Goal: Complete application form: Complete application form

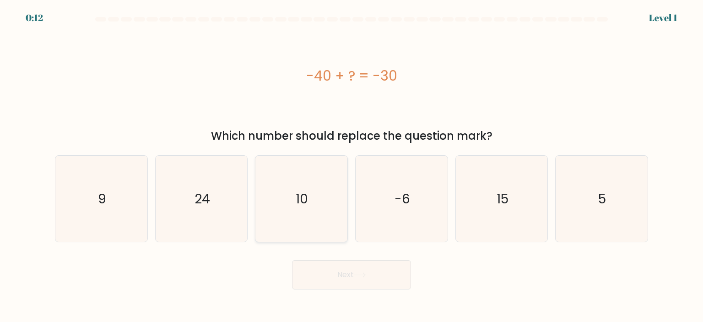
click at [316, 195] on icon "10" at bounding box center [301, 199] width 86 height 86
click at [351, 166] on input "c. 10" at bounding box center [351, 163] width 0 height 5
radio input "true"
click at [362, 276] on icon at bounding box center [360, 274] width 12 height 5
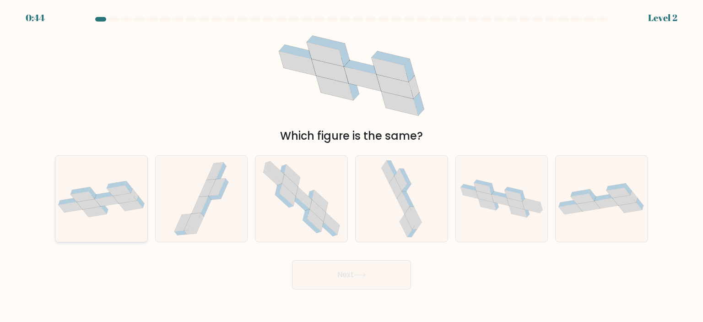
click at [121, 184] on icon at bounding box center [116, 184] width 19 height 7
click at [351, 166] on input "a." at bounding box center [351, 163] width 0 height 5
radio input "true"
click at [347, 281] on button "Next" at bounding box center [351, 274] width 119 height 29
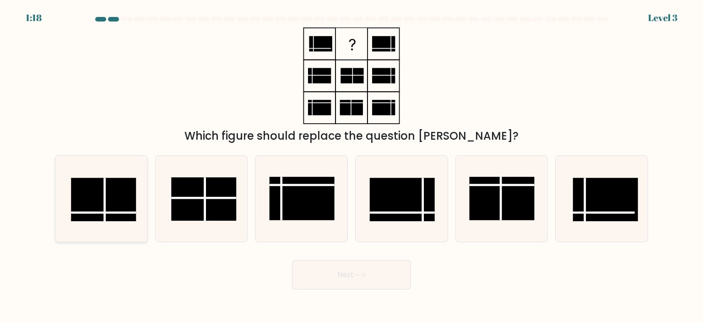
click at [105, 195] on line at bounding box center [105, 199] width 0 height 43
click at [351, 166] on input "a." at bounding box center [351, 163] width 0 height 5
radio input "true"
click at [364, 274] on icon at bounding box center [360, 274] width 12 height 5
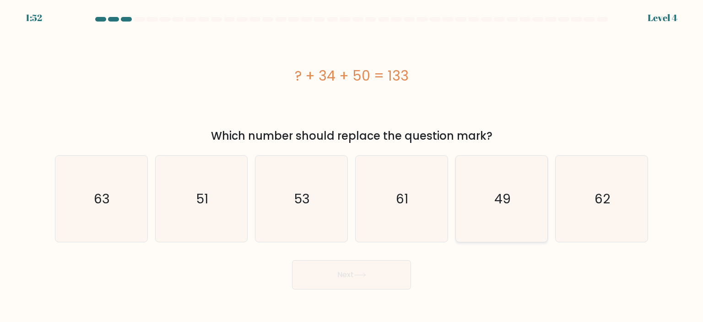
click at [499, 213] on icon "49" at bounding box center [502, 199] width 86 height 86
click at [352, 166] on input "e. 49" at bounding box center [351, 163] width 0 height 5
radio input "true"
click at [364, 280] on button "Next" at bounding box center [351, 274] width 119 height 29
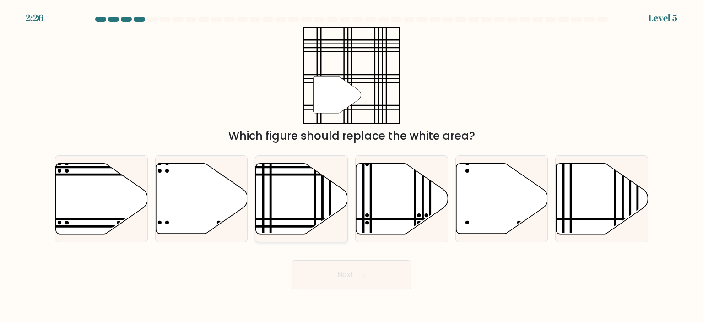
click at [305, 184] on icon at bounding box center [302, 198] width 92 height 70
click at [351, 166] on input "c." at bounding box center [351, 163] width 0 height 5
radio input "true"
click at [358, 280] on button "Next" at bounding box center [351, 274] width 119 height 29
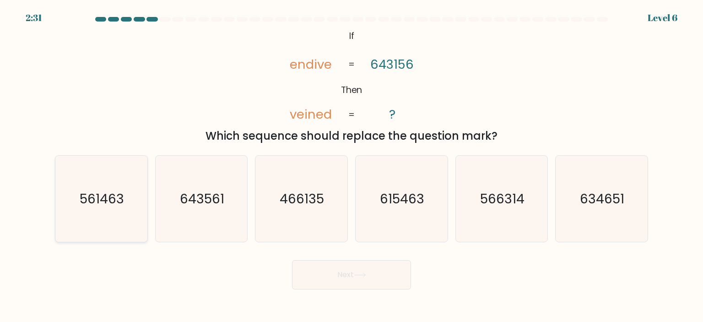
click at [128, 201] on icon "561463" at bounding box center [101, 199] width 86 height 86
click at [351, 166] on input "a. 561463" at bounding box center [351, 163] width 0 height 5
radio input "true"
click at [424, 193] on text "615463" at bounding box center [402, 198] width 44 height 18
click at [352, 166] on input "d. 615463" at bounding box center [351, 163] width 0 height 5
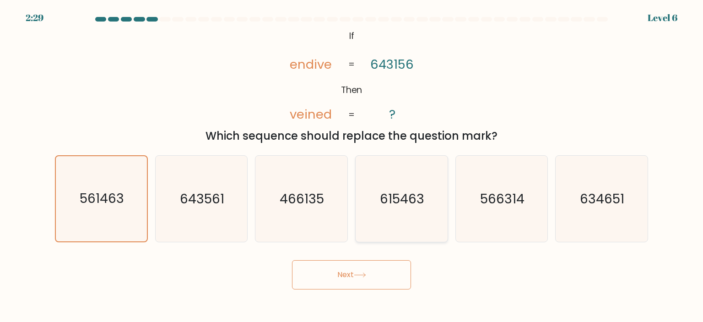
radio input "true"
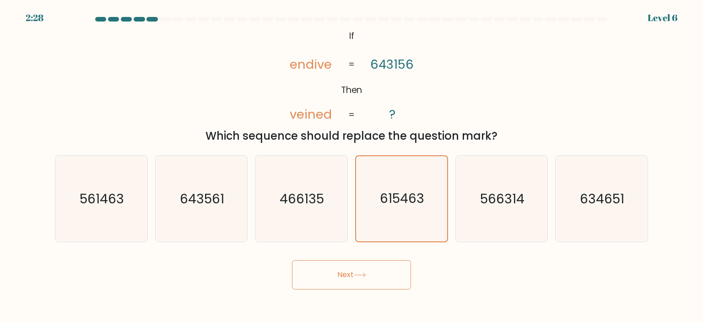
click at [356, 273] on button "Next" at bounding box center [351, 274] width 119 height 29
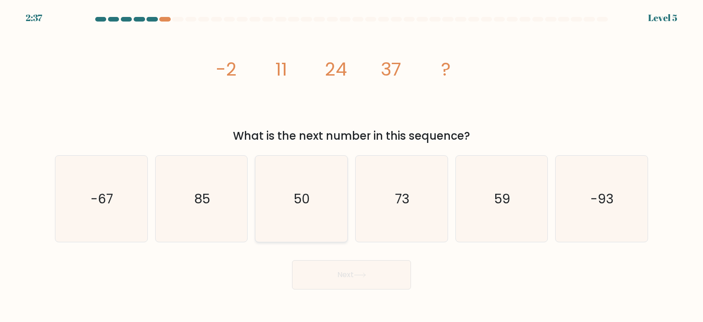
click at [279, 205] on icon "50" at bounding box center [301, 199] width 86 height 86
click at [351, 166] on input "c. 50" at bounding box center [351, 163] width 0 height 5
radio input "true"
click at [357, 288] on button "Next" at bounding box center [351, 274] width 119 height 29
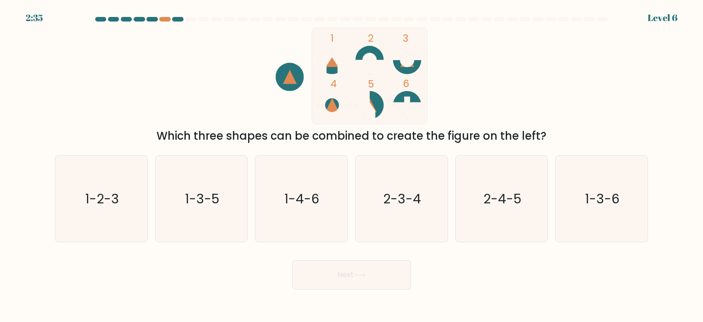
click at [356, 272] on button "Next" at bounding box center [351, 274] width 119 height 29
click at [210, 113] on div "1 2 3 4 5 6 Which three shapes can be combined to create the figure on the left?" at bounding box center [351, 85] width 604 height 117
click at [411, 211] on icon "2-3-4" at bounding box center [401, 199] width 86 height 86
click at [352, 166] on input "d. 2-3-4" at bounding box center [351, 163] width 0 height 5
radio input "true"
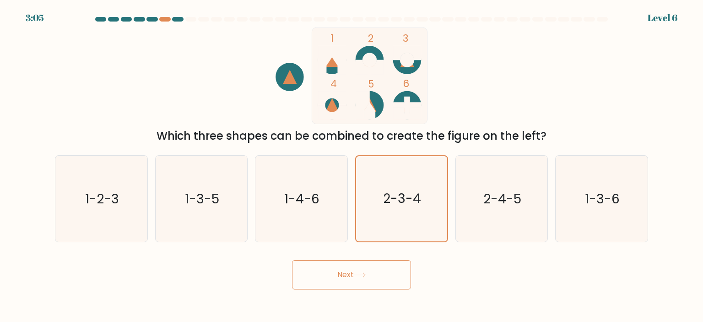
click at [349, 275] on button "Next" at bounding box center [351, 274] width 119 height 29
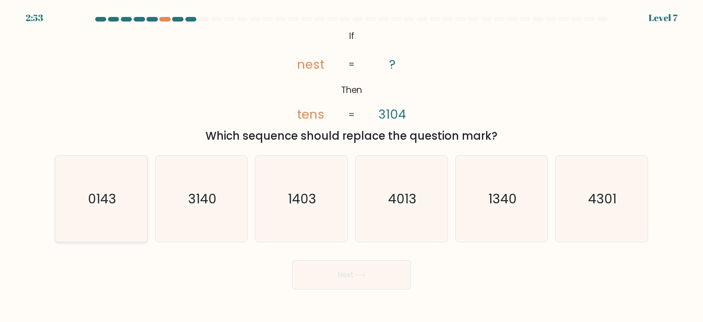
click at [127, 207] on icon "0143" at bounding box center [101, 199] width 86 height 86
click at [351, 166] on input "a. 0143" at bounding box center [351, 163] width 0 height 5
radio input "true"
click at [371, 274] on button "Next" at bounding box center [351, 274] width 119 height 29
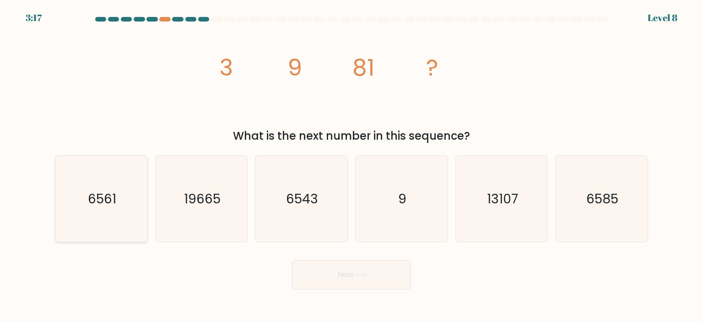
click at [94, 215] on icon "6561" at bounding box center [101, 199] width 86 height 86
click at [351, 166] on input "a. 6561" at bounding box center [351, 163] width 0 height 5
radio input "true"
click at [378, 274] on button "Next" at bounding box center [351, 274] width 119 height 29
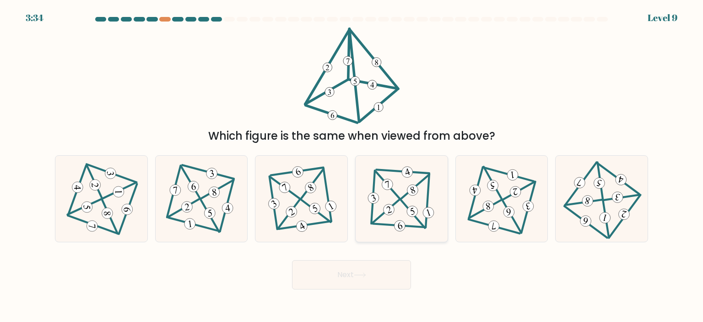
click at [385, 188] on 586 at bounding box center [388, 185] width 14 height 14
click at [352, 166] on input "d." at bounding box center [351, 163] width 0 height 5
radio input "true"
click at [390, 276] on button "Next" at bounding box center [351, 274] width 119 height 29
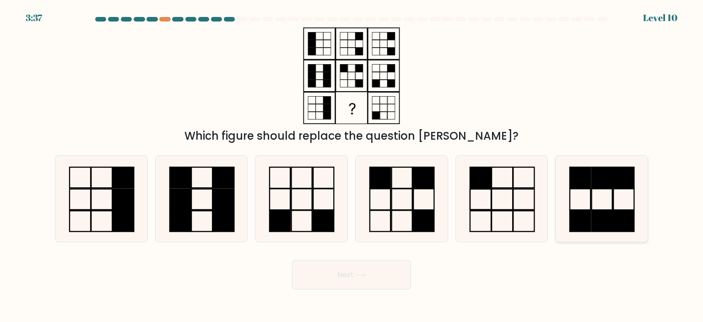
click at [602, 210] on rect at bounding box center [602, 199] width 21 height 21
click at [352, 166] on input "f." at bounding box center [351, 163] width 0 height 5
radio input "true"
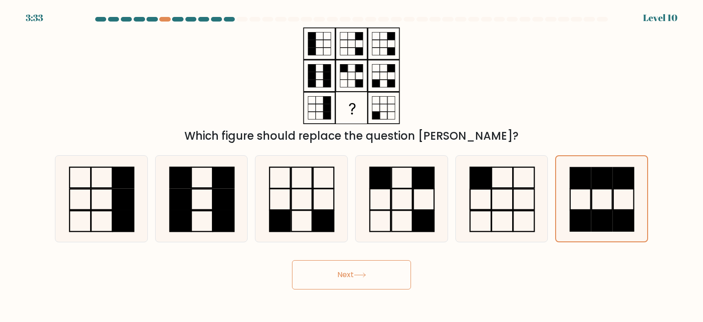
click at [364, 280] on button "Next" at bounding box center [351, 274] width 119 height 29
click at [369, 266] on button "Next" at bounding box center [351, 274] width 119 height 29
click at [513, 257] on div "Next" at bounding box center [351, 271] width 604 height 36
click at [347, 270] on button "Next" at bounding box center [351, 274] width 119 height 29
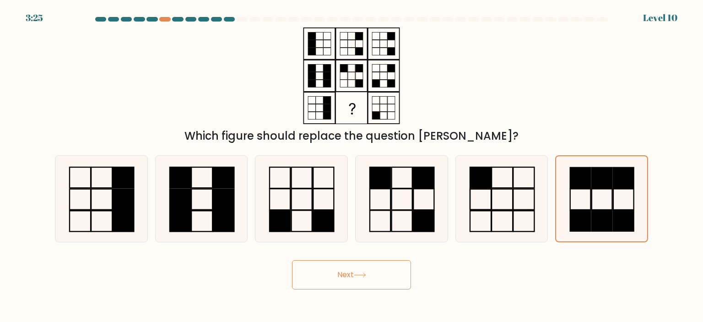
click at [347, 271] on button "Next" at bounding box center [351, 274] width 119 height 29
click at [593, 188] on rect at bounding box center [602, 178] width 21 height 21
click at [352, 166] on input "f." at bounding box center [351, 163] width 0 height 5
click at [483, 195] on icon at bounding box center [502, 199] width 86 height 86
click at [352, 166] on input "e." at bounding box center [351, 163] width 0 height 5
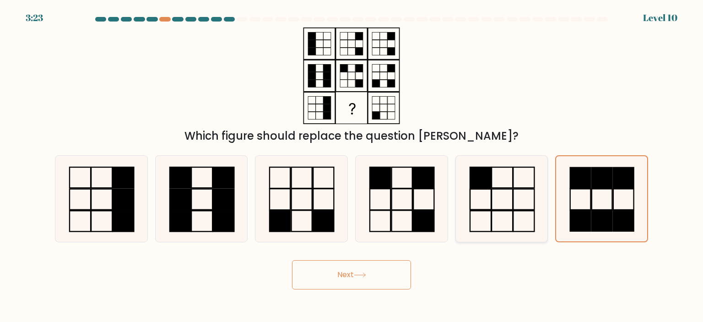
radio input "true"
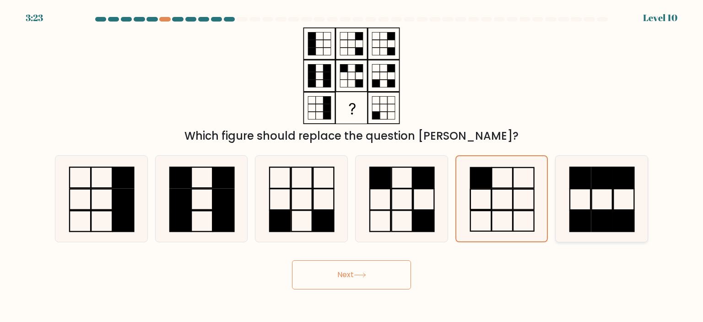
click at [630, 197] on icon at bounding box center [601, 199] width 86 height 86
click at [352, 166] on input "f." at bounding box center [351, 163] width 0 height 5
radio input "true"
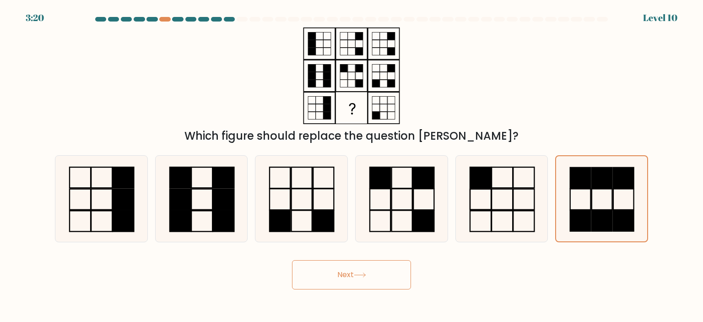
click at [344, 277] on button "Next" at bounding box center [351, 274] width 119 height 29
click at [356, 271] on button "Next" at bounding box center [351, 274] width 119 height 29
click at [335, 280] on button "Next" at bounding box center [351, 274] width 119 height 29
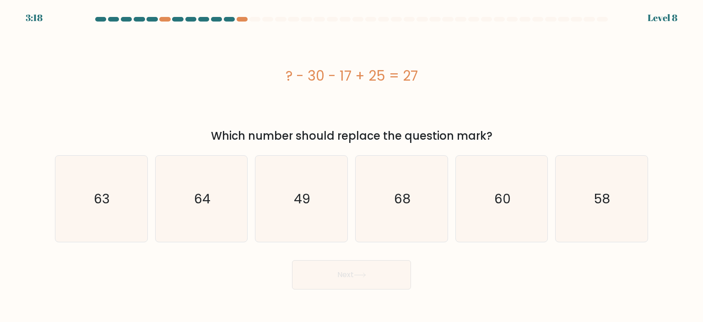
click at [322, 276] on button "Next" at bounding box center [351, 274] width 119 height 29
click at [324, 282] on button "Next" at bounding box center [351, 274] width 119 height 29
click at [494, 91] on div "? - 30 - 17 + 25 = 27" at bounding box center [351, 75] width 593 height 97
click at [302, 198] on text "49" at bounding box center [302, 198] width 16 height 18
click at [351, 166] on input "c. 49" at bounding box center [351, 163] width 0 height 5
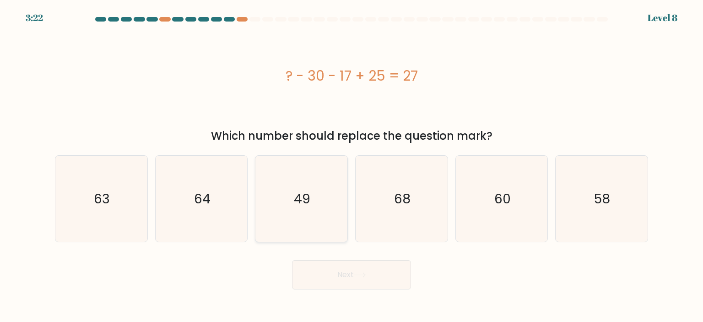
radio input "true"
click at [361, 267] on button "Next" at bounding box center [351, 274] width 119 height 29
click at [370, 280] on button "Next" at bounding box center [351, 274] width 119 height 29
click at [322, 286] on button "Next" at bounding box center [351, 274] width 119 height 29
click at [356, 279] on button "Next" at bounding box center [351, 274] width 119 height 29
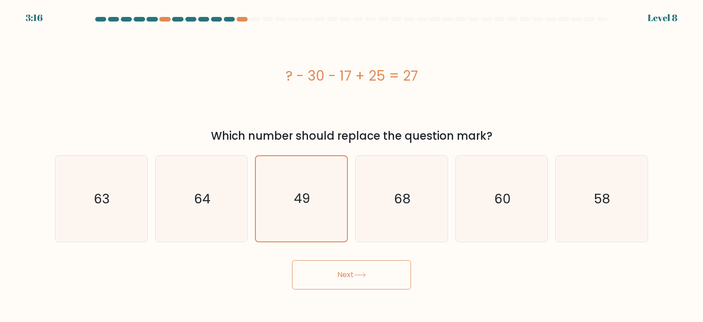
click at [317, 268] on button "Next" at bounding box center [351, 274] width 119 height 29
click at [317, 269] on button "Next" at bounding box center [351, 274] width 119 height 29
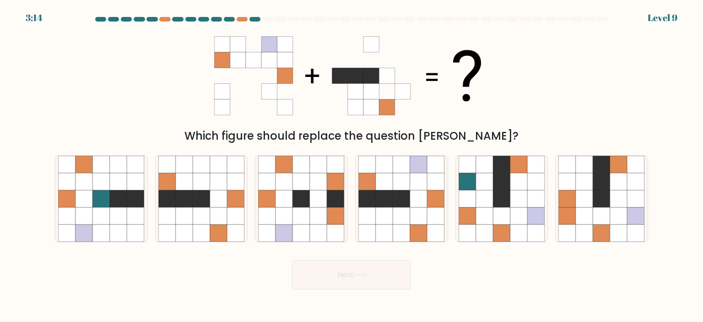
click at [313, 198] on icon at bounding box center [318, 198] width 17 height 17
click at [351, 166] on input "c." at bounding box center [351, 163] width 0 height 5
radio input "true"
click at [534, 108] on div "Which figure should replace the question mark?" at bounding box center [351, 85] width 604 height 117
click at [396, 207] on icon at bounding box center [401, 198] width 17 height 17
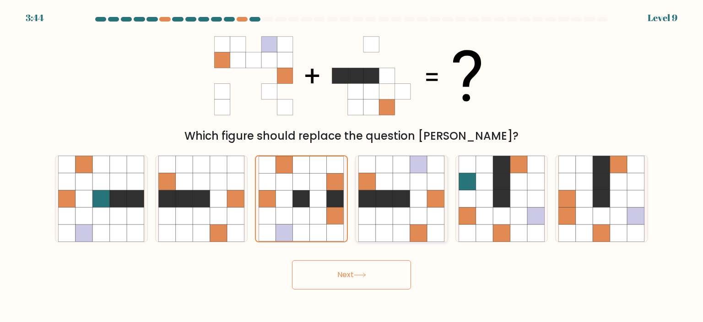
click at [352, 166] on input "d." at bounding box center [351, 163] width 0 height 5
radio input "true"
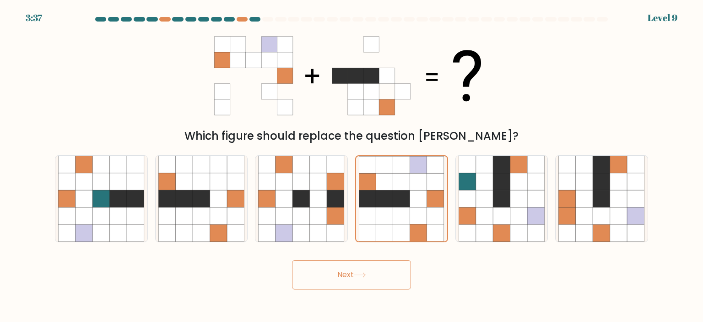
click at [368, 269] on button "Next" at bounding box center [351, 274] width 119 height 29
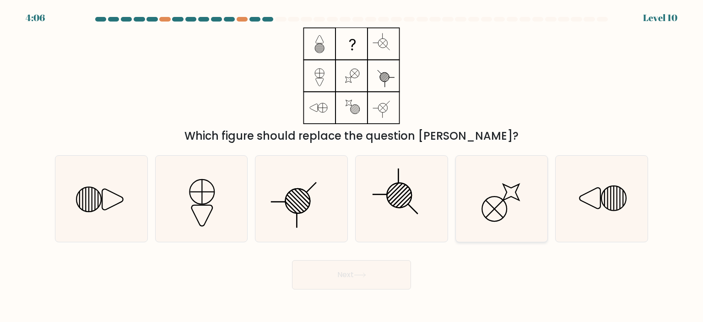
click at [476, 177] on icon at bounding box center [502, 199] width 86 height 86
click at [352, 166] on input "e." at bounding box center [351, 163] width 0 height 5
radio input "true"
click at [355, 276] on button "Next" at bounding box center [351, 274] width 119 height 29
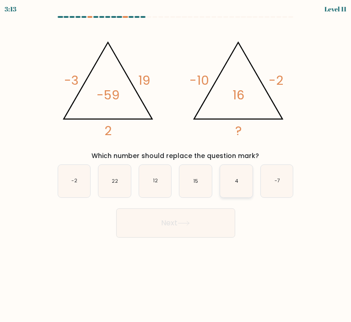
click at [239, 188] on icon "4" at bounding box center [236, 181] width 32 height 32
click at [176, 166] on input "e. 4" at bounding box center [176, 163] width 0 height 5
radio input "true"
click at [205, 226] on button "Next" at bounding box center [175, 222] width 119 height 29
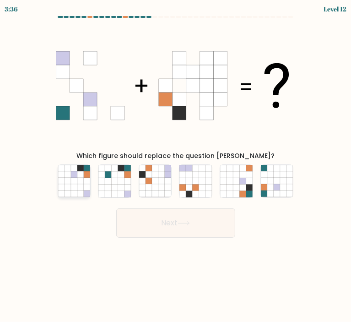
click at [76, 184] on icon at bounding box center [74, 181] width 6 height 6
click at [176, 166] on input "a." at bounding box center [176, 163] width 0 height 5
radio input "true"
click at [190, 225] on icon at bounding box center [184, 223] width 12 height 5
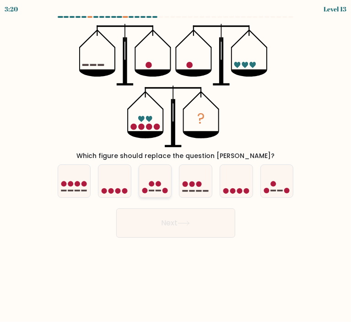
click at [156, 179] on icon at bounding box center [155, 181] width 32 height 27
click at [176, 166] on input "c." at bounding box center [176, 163] width 0 height 5
radio input "true"
click at [172, 217] on button "Next" at bounding box center [175, 222] width 119 height 29
click at [196, 223] on button "Next" at bounding box center [175, 222] width 119 height 29
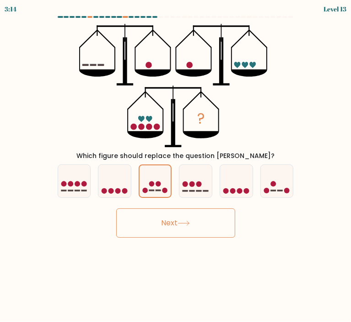
click at [212, 232] on button "Next" at bounding box center [175, 222] width 119 height 29
click at [174, 232] on button "Next" at bounding box center [175, 222] width 119 height 29
click at [183, 205] on div "Next" at bounding box center [175, 219] width 247 height 36
click at [184, 218] on button "Next" at bounding box center [175, 222] width 119 height 29
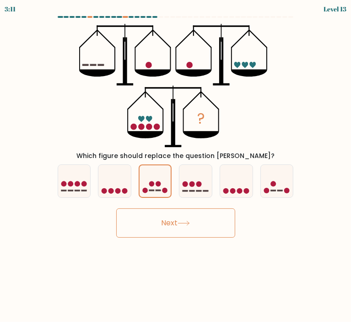
click at [189, 227] on button "Next" at bounding box center [175, 222] width 119 height 29
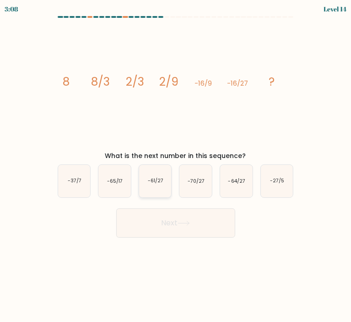
click at [151, 181] on text "-61/27" at bounding box center [156, 181] width 16 height 7
click at [176, 166] on input "c. -61/27" at bounding box center [176, 163] width 0 height 5
radio input "true"
click at [153, 116] on icon "image/svg+xml 8 8/3 2/3 2/9 -16/9 -16/27 ?" at bounding box center [176, 86] width 240 height 124
click at [231, 182] on text "-64/27" at bounding box center [236, 181] width 17 height 7
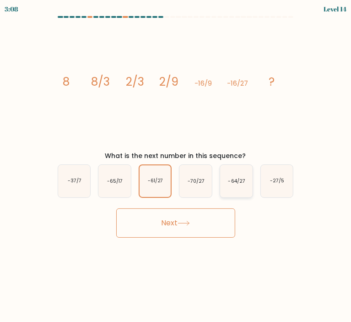
click at [176, 166] on input "e. -64/27" at bounding box center [176, 163] width 0 height 5
radio input "true"
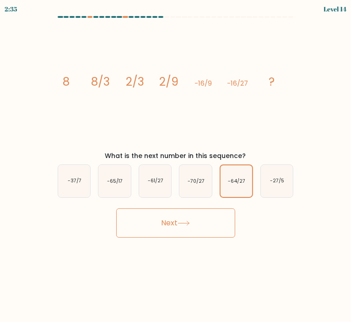
click at [212, 222] on button "Next" at bounding box center [175, 222] width 119 height 29
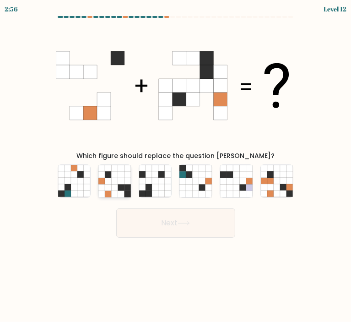
click at [127, 189] on icon at bounding box center [127, 187] width 6 height 6
click at [176, 166] on input "b." at bounding box center [176, 163] width 0 height 5
radio input "true"
click at [157, 214] on button "Next" at bounding box center [175, 222] width 119 height 29
click at [176, 234] on button "Next" at bounding box center [175, 222] width 119 height 29
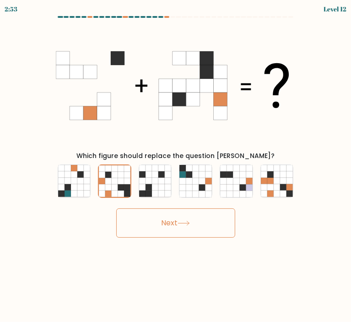
click at [153, 231] on button "Next" at bounding box center [175, 222] width 119 height 29
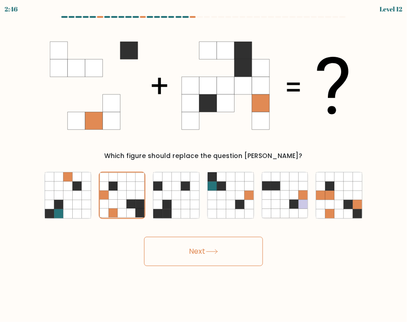
click at [223, 246] on button "Next" at bounding box center [203, 251] width 119 height 29
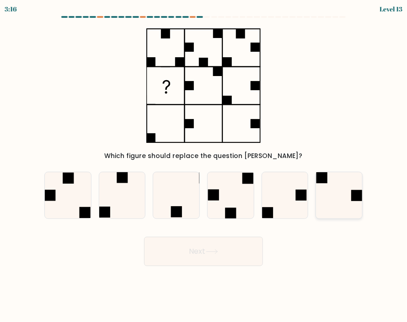
click at [350, 196] on icon at bounding box center [339, 195] width 46 height 46
click at [204, 166] on input "f." at bounding box center [204, 163] width 0 height 5
radio input "true"
click at [123, 197] on icon at bounding box center [122, 195] width 46 height 46
click at [204, 166] on input "b." at bounding box center [204, 163] width 0 height 5
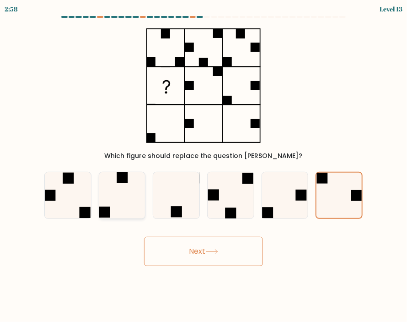
radio input "true"
click at [191, 241] on button "Next" at bounding box center [203, 251] width 119 height 29
click at [221, 245] on button "Next" at bounding box center [203, 251] width 119 height 29
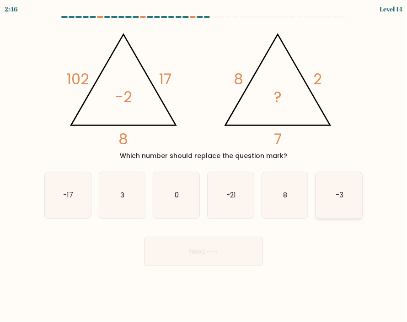
click at [359, 206] on icon "-3" at bounding box center [339, 195] width 46 height 46
click at [204, 166] on input "f. -3" at bounding box center [204, 163] width 0 height 5
radio input "true"
click at [231, 249] on button "Next" at bounding box center [203, 251] width 119 height 29
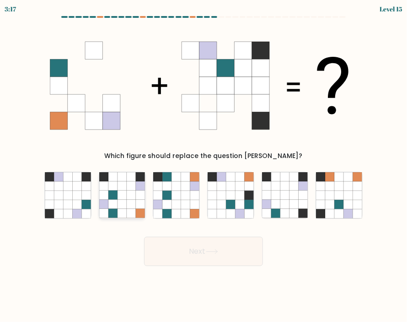
click at [121, 199] on icon at bounding box center [122, 194] width 9 height 9
click at [204, 166] on input "b." at bounding box center [204, 163] width 0 height 5
radio input "true"
click at [218, 251] on icon at bounding box center [212, 251] width 12 height 5
click at [195, 258] on button "Next" at bounding box center [203, 251] width 119 height 29
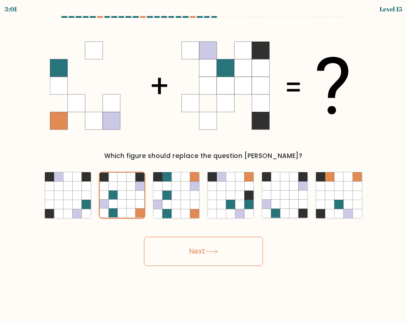
click at [216, 256] on button "Next" at bounding box center [203, 251] width 119 height 29
click at [204, 243] on button "Next" at bounding box center [203, 251] width 119 height 29
click at [116, 189] on icon at bounding box center [113, 186] width 9 height 9
click at [204, 166] on input "b." at bounding box center [204, 163] width 0 height 5
click at [199, 253] on button "Next" at bounding box center [203, 251] width 119 height 29
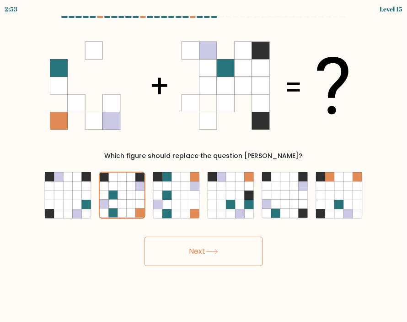
click at [199, 253] on button "Next" at bounding box center [203, 251] width 119 height 29
click at [199, 265] on button "Next" at bounding box center [203, 251] width 119 height 29
click at [195, 256] on button "Next" at bounding box center [203, 251] width 119 height 29
click at [194, 256] on button "Next" at bounding box center [203, 251] width 119 height 29
click at [203, 247] on button "Next" at bounding box center [203, 251] width 119 height 29
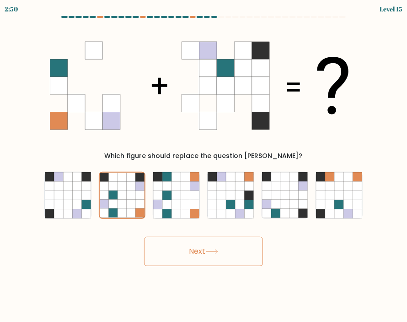
click at [202, 248] on button "Next" at bounding box center [203, 251] width 119 height 29
click at [202, 247] on button "Next" at bounding box center [203, 251] width 119 height 29
click at [126, 201] on icon at bounding box center [122, 204] width 9 height 9
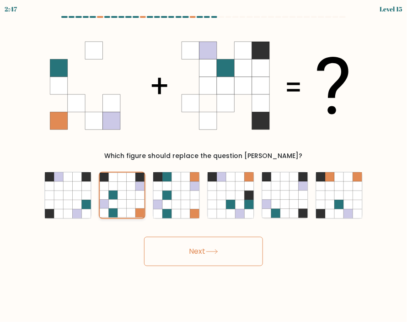
click at [204, 166] on input "b." at bounding box center [204, 163] width 0 height 5
click at [223, 265] on button "Next" at bounding box center [203, 251] width 119 height 29
click at [211, 250] on icon at bounding box center [212, 251] width 12 height 5
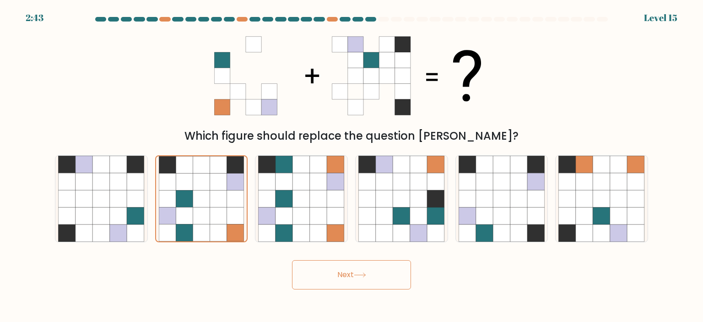
click at [341, 271] on button "Next" at bounding box center [351, 274] width 119 height 29
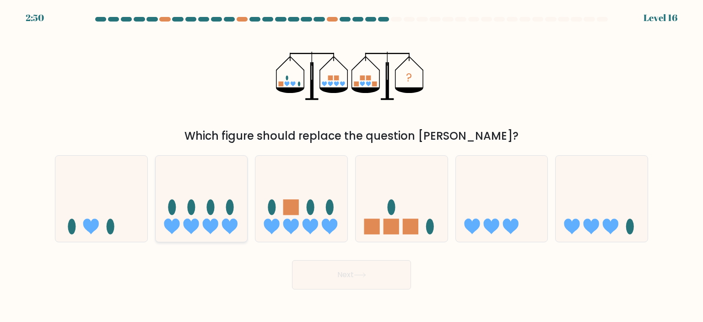
click at [188, 200] on icon at bounding box center [202, 199] width 92 height 76
click at [351, 166] on input "b." at bounding box center [351, 163] width 0 height 5
radio input "true"
click at [378, 269] on button "Next" at bounding box center [351, 274] width 119 height 29
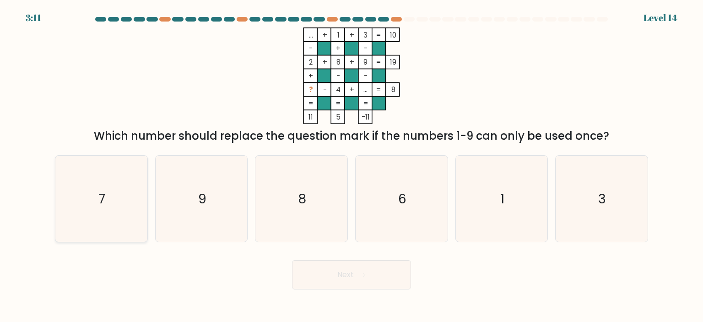
click at [86, 223] on icon "7" at bounding box center [101, 199] width 86 height 86
click at [351, 166] on input "a. 7" at bounding box center [351, 163] width 0 height 5
radio input "true"
click at [319, 278] on button "Next" at bounding box center [351, 274] width 119 height 29
click at [357, 264] on button "Next" at bounding box center [351, 274] width 119 height 29
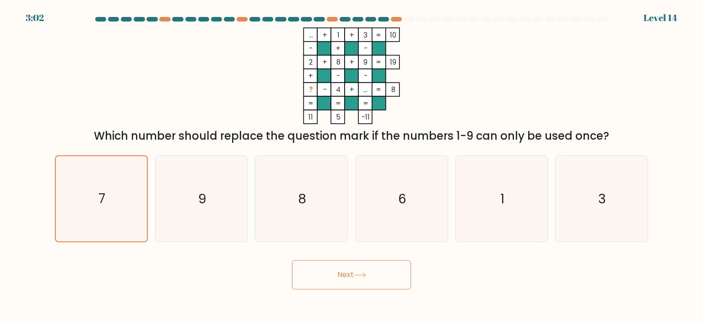
click at [365, 270] on button "Next" at bounding box center [351, 274] width 119 height 29
click at [317, 281] on button "Next" at bounding box center [351, 274] width 119 height 29
click at [326, 286] on button "Next" at bounding box center [351, 274] width 119 height 29
click at [331, 286] on button "Next" at bounding box center [351, 274] width 119 height 29
click at [330, 276] on button "Next" at bounding box center [351, 274] width 119 height 29
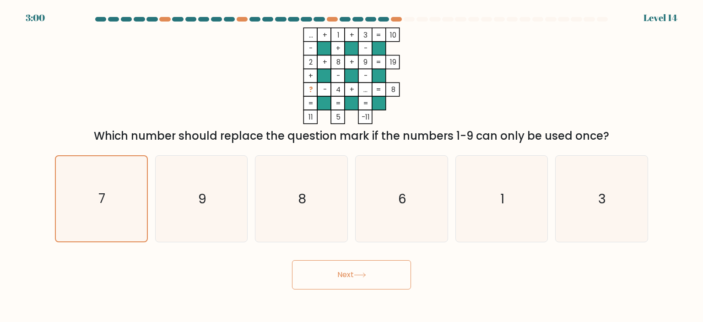
click at [335, 278] on button "Next" at bounding box center [351, 274] width 119 height 29
click at [101, 195] on text "7" at bounding box center [102, 199] width 7 height 18
click at [351, 166] on input "a. 7" at bounding box center [351, 163] width 0 height 5
click at [356, 280] on button "Next" at bounding box center [351, 274] width 119 height 29
click at [364, 276] on icon at bounding box center [360, 274] width 12 height 5
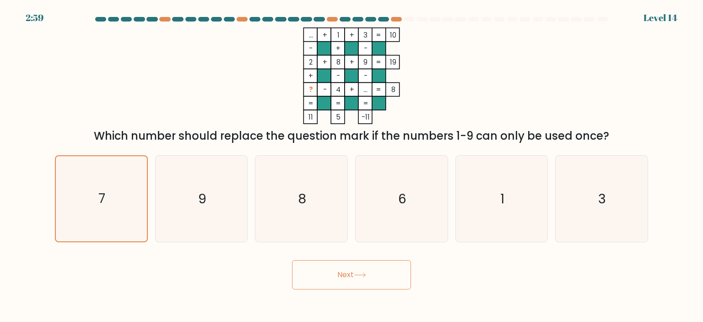
click at [364, 275] on icon at bounding box center [359, 275] width 11 height 4
click at [335, 285] on button "Next" at bounding box center [351, 274] width 119 height 29
click at [328, 285] on button "Next" at bounding box center [351, 274] width 119 height 29
click at [332, 264] on button "Next" at bounding box center [351, 274] width 119 height 29
click at [324, 267] on button "Next" at bounding box center [351, 274] width 119 height 29
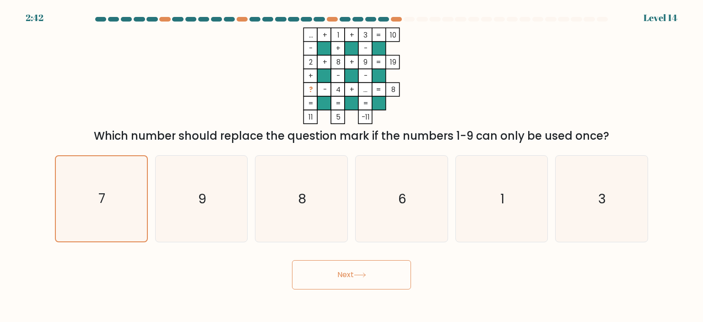
click at [361, 270] on button "Next" at bounding box center [351, 274] width 119 height 29
click at [351, 272] on button "Next" at bounding box center [351, 274] width 119 height 29
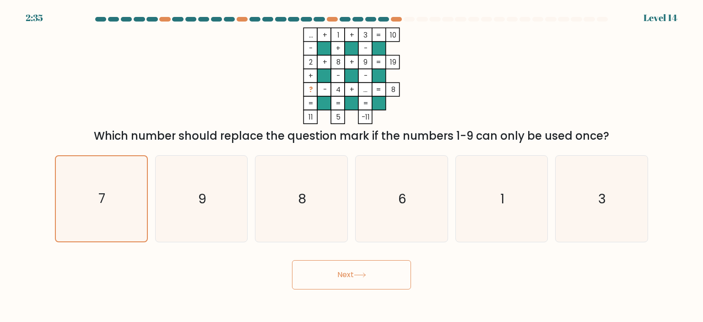
click at [351, 273] on button "Next" at bounding box center [351, 274] width 119 height 29
click at [353, 283] on button "Next" at bounding box center [351, 274] width 119 height 29
click at [351, 276] on button "Next" at bounding box center [351, 274] width 119 height 29
click at [357, 284] on button "Next" at bounding box center [351, 274] width 119 height 29
click at [359, 278] on button "Next" at bounding box center [351, 274] width 119 height 29
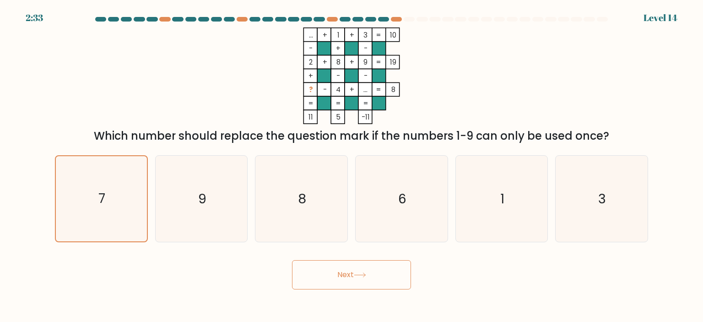
click at [365, 283] on button "Next" at bounding box center [351, 274] width 119 height 29
click at [365, 281] on button "Next" at bounding box center [351, 274] width 119 height 29
click at [330, 299] on body "2:32 Level 14" at bounding box center [351, 161] width 703 height 322
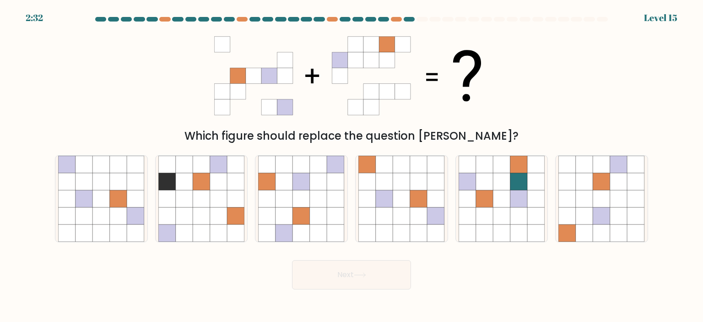
click at [337, 261] on button "Next" at bounding box center [351, 274] width 119 height 29
click at [144, 128] on div "Which figure should replace the question mark?" at bounding box center [351, 136] width 582 height 16
click at [301, 198] on icon at bounding box center [301, 198] width 17 height 17
click at [351, 166] on input "c." at bounding box center [351, 163] width 0 height 5
radio input "true"
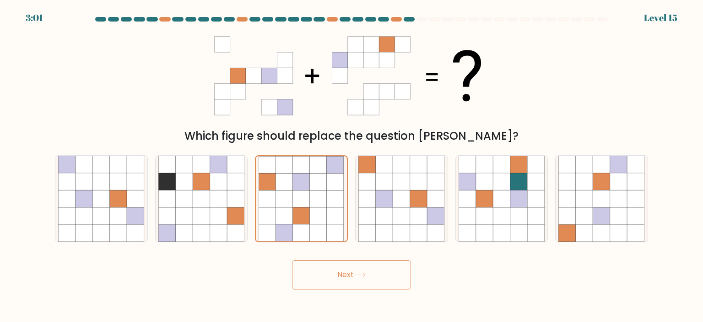
click at [365, 287] on button "Next" at bounding box center [351, 274] width 119 height 29
click at [366, 267] on button "Next" at bounding box center [351, 274] width 119 height 29
click at [351, 273] on button "Next" at bounding box center [351, 274] width 119 height 29
click at [351, 278] on button "Next" at bounding box center [351, 274] width 119 height 29
click at [351, 274] on button "Next" at bounding box center [351, 274] width 119 height 29
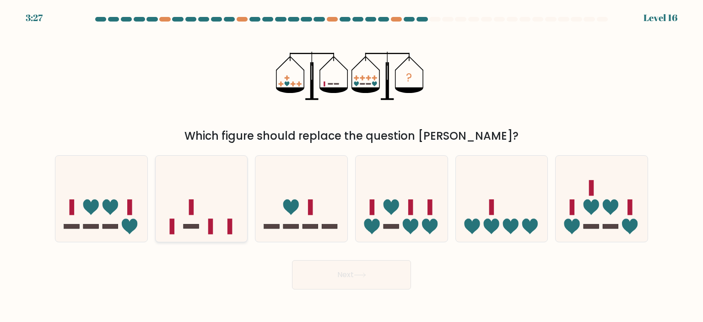
click at [195, 196] on icon at bounding box center [202, 199] width 92 height 76
click at [351, 166] on input "b." at bounding box center [351, 163] width 0 height 5
radio input "true"
click at [344, 265] on button "Next" at bounding box center [351, 274] width 119 height 29
click at [348, 274] on button "Next" at bounding box center [351, 274] width 119 height 29
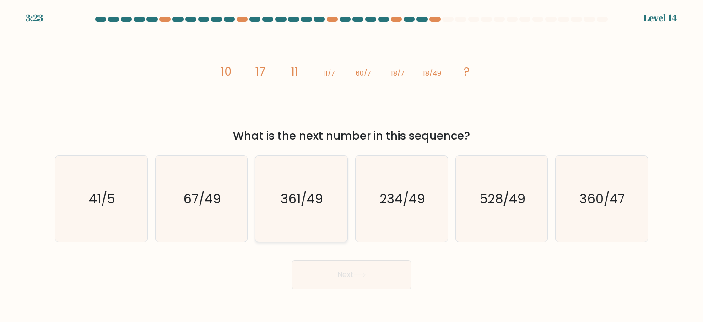
click at [312, 225] on icon "361/49" at bounding box center [301, 199] width 86 height 86
click at [351, 166] on input "c. 361/49" at bounding box center [351, 163] width 0 height 5
radio input "true"
click at [351, 161] on input "d. 234/49" at bounding box center [351, 163] width 0 height 5
radio input "true"
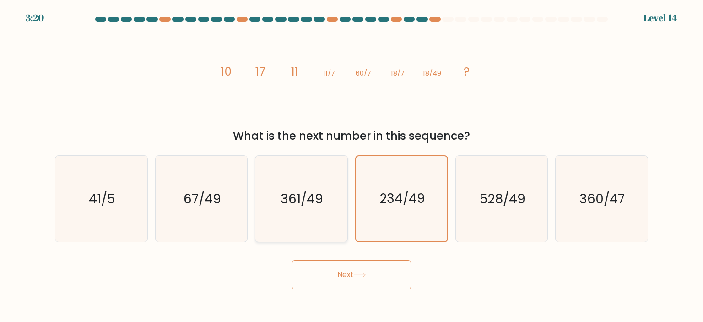
click at [351, 161] on input "c. 361/49" at bounding box center [351, 163] width 0 height 5
radio input "true"
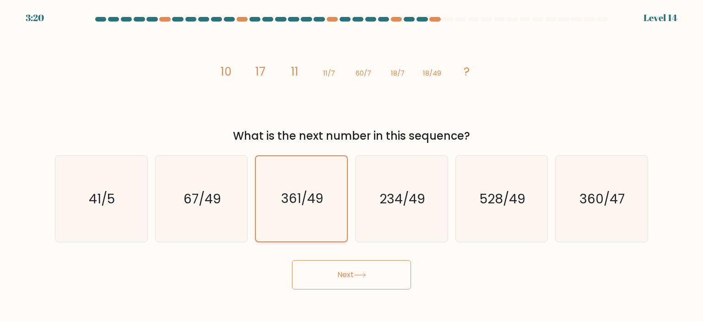
click at [292, 260] on button "Next" at bounding box center [351, 274] width 119 height 29
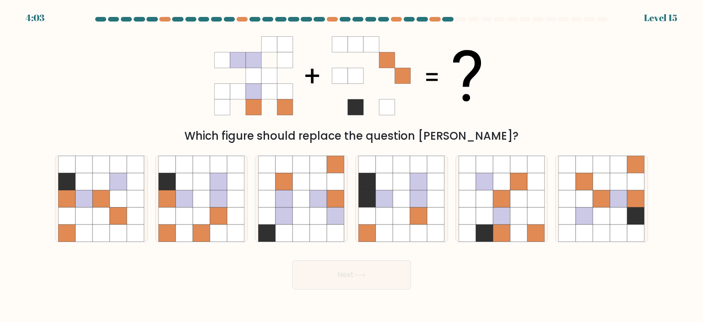
click at [345, 272] on button "Next" at bounding box center [351, 274] width 119 height 29
click at [32, 121] on form at bounding box center [351, 153] width 703 height 272
click at [171, 194] on icon at bounding box center [166, 198] width 17 height 17
click at [351, 166] on input "b." at bounding box center [351, 163] width 0 height 5
radio input "true"
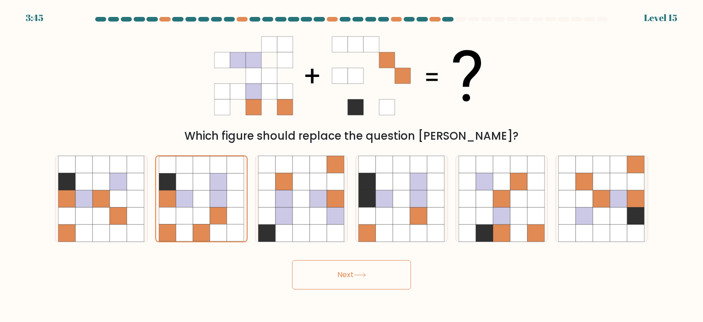
click at [356, 282] on button "Next" at bounding box center [351, 274] width 119 height 29
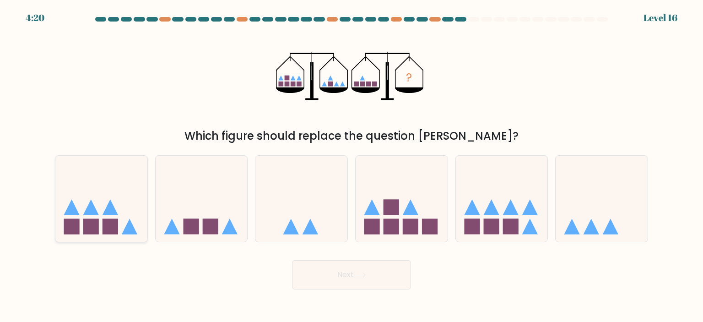
click at [112, 198] on icon at bounding box center [101, 199] width 92 height 76
click at [351, 166] on input "a." at bounding box center [351, 163] width 0 height 5
radio input "true"
click at [200, 199] on icon at bounding box center [202, 199] width 92 height 76
click at [351, 166] on input "b." at bounding box center [351, 163] width 0 height 5
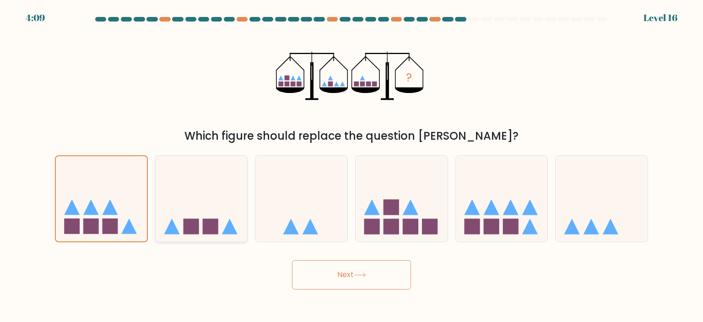
radio input "true"
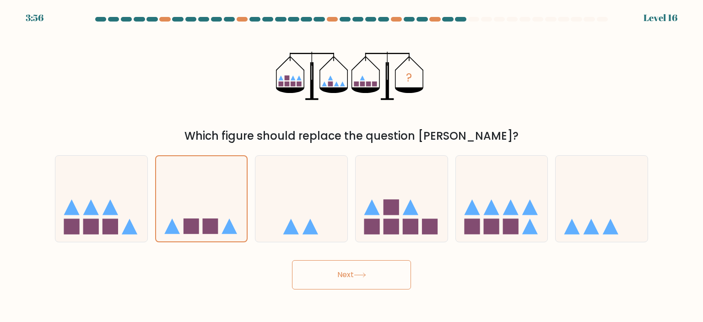
click at [356, 265] on button "Next" at bounding box center [351, 274] width 119 height 29
click at [319, 274] on button "Next" at bounding box center [351, 274] width 119 height 29
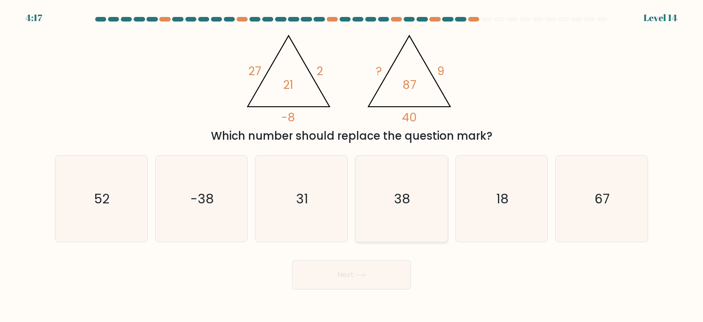
click at [383, 182] on icon "38" at bounding box center [401, 199] width 86 height 86
click at [352, 166] on input "d. 38" at bounding box center [351, 163] width 0 height 5
radio input "true"
click at [364, 264] on button "Next" at bounding box center [351, 274] width 119 height 29
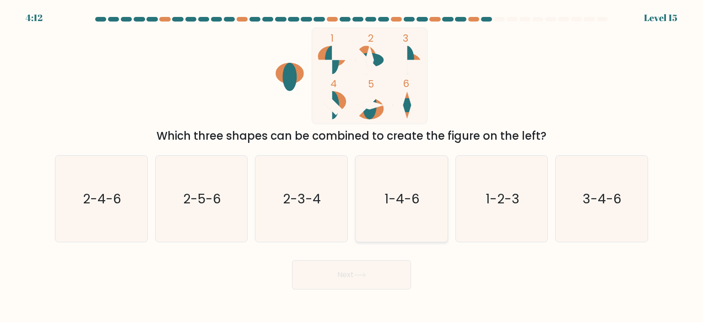
click at [394, 189] on icon "1-4-6" at bounding box center [401, 199] width 86 height 86
click at [352, 166] on input "d. 1-4-6" at bounding box center [351, 163] width 0 height 5
radio input "true"
click at [368, 272] on button "Next" at bounding box center [351, 274] width 119 height 29
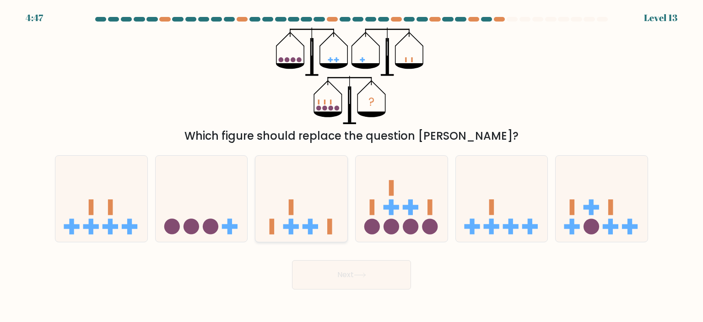
click at [309, 210] on icon at bounding box center [301, 199] width 92 height 76
click at [351, 166] on input "c." at bounding box center [351, 163] width 0 height 5
radio input "true"
click at [352, 285] on button "Next" at bounding box center [351, 274] width 119 height 29
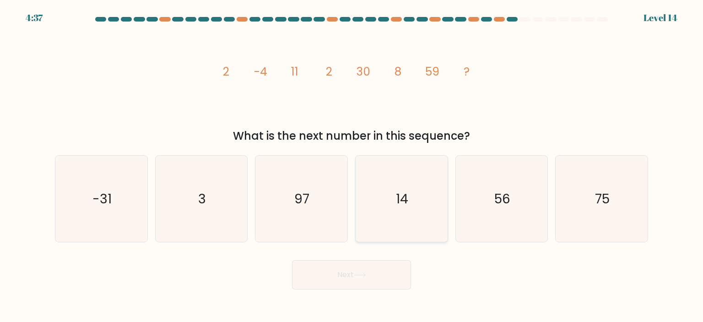
click at [381, 180] on icon "14" at bounding box center [401, 199] width 86 height 86
click at [352, 166] on input "d. 14" at bounding box center [351, 163] width 0 height 5
radio input "true"
click at [365, 268] on button "Next" at bounding box center [351, 274] width 119 height 29
click at [315, 280] on button "Next" at bounding box center [351, 274] width 119 height 29
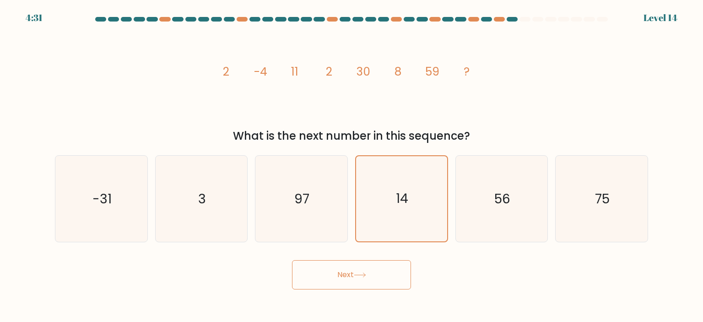
click at [315, 281] on button "Next" at bounding box center [351, 274] width 119 height 29
click at [361, 270] on button "Next" at bounding box center [351, 274] width 119 height 29
click at [320, 273] on button "Next" at bounding box center [351, 274] width 119 height 29
click at [357, 259] on div "Next" at bounding box center [351, 271] width 604 height 36
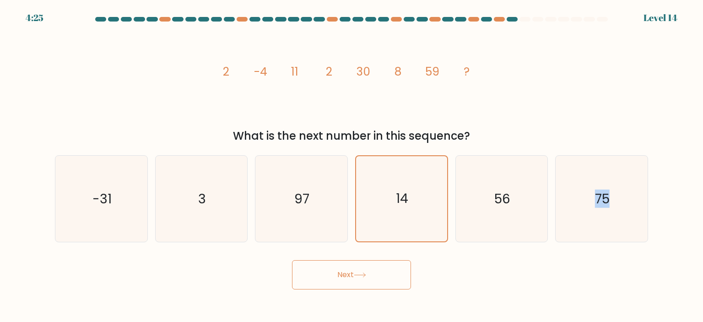
click at [361, 279] on button "Next" at bounding box center [351, 274] width 119 height 29
click at [383, 209] on icon "14" at bounding box center [401, 198] width 85 height 85
click at [352, 166] on input "d. 14" at bounding box center [351, 163] width 0 height 5
click at [371, 272] on button "Next" at bounding box center [351, 274] width 119 height 29
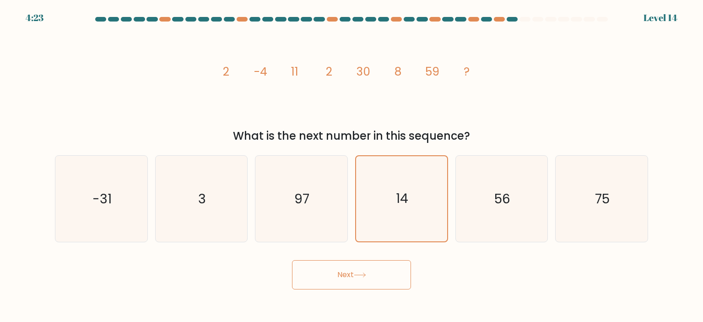
click at [371, 272] on button "Next" at bounding box center [351, 274] width 119 height 29
click at [311, 276] on button "Next" at bounding box center [351, 274] width 119 height 29
click at [311, 282] on button "Next" at bounding box center [351, 274] width 119 height 29
click at [346, 287] on button "Next" at bounding box center [351, 274] width 119 height 29
click at [351, 289] on button "Next" at bounding box center [351, 274] width 119 height 29
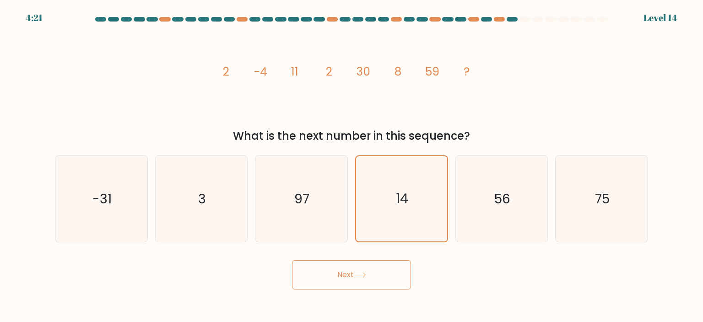
click at [351, 288] on button "Next" at bounding box center [351, 274] width 119 height 29
click at [351, 272] on button "Next" at bounding box center [351, 274] width 119 height 29
click at [347, 271] on button "Next" at bounding box center [351, 274] width 119 height 29
click at [348, 270] on button "Next" at bounding box center [351, 274] width 119 height 29
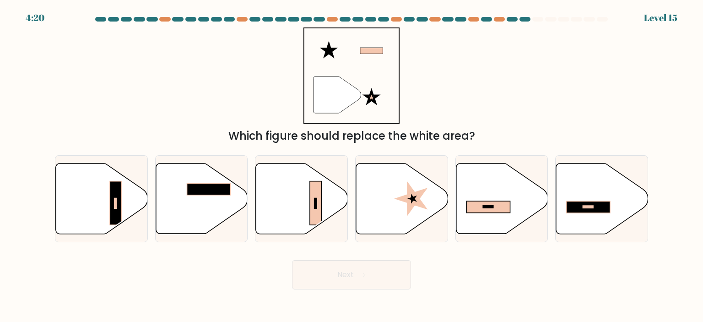
click at [345, 266] on button "Next" at bounding box center [351, 274] width 119 height 29
click at [95, 124] on div "" Which figure should replace the white area?" at bounding box center [351, 85] width 604 height 117
click at [209, 196] on icon at bounding box center [202, 198] width 92 height 70
click at [351, 166] on input "b." at bounding box center [351, 163] width 0 height 5
radio input "true"
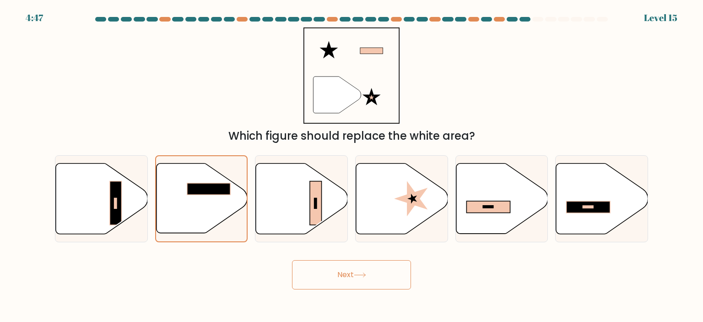
click at [345, 270] on button "Next" at bounding box center [351, 274] width 119 height 29
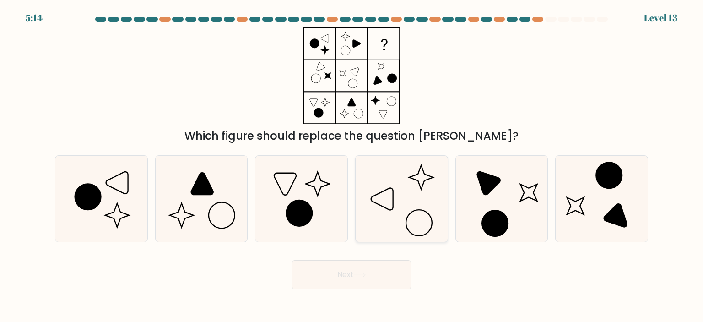
click at [399, 223] on icon at bounding box center [401, 199] width 86 height 86
click at [352, 166] on input "d." at bounding box center [351, 163] width 0 height 5
radio input "true"
click at [349, 276] on button "Next" at bounding box center [351, 274] width 119 height 29
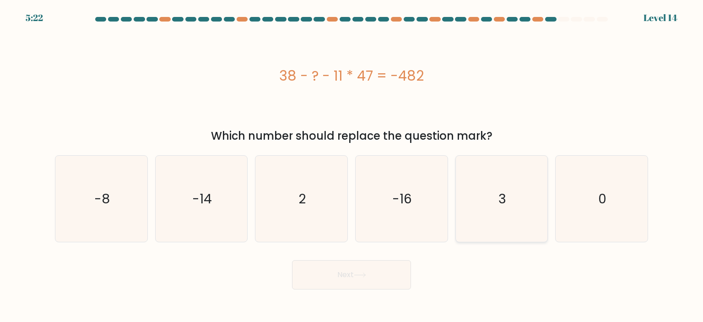
click at [503, 208] on icon "3" at bounding box center [502, 199] width 86 height 86
click at [352, 166] on input "e. 3" at bounding box center [351, 163] width 0 height 5
radio input "true"
click at [349, 282] on button "Next" at bounding box center [351, 274] width 119 height 29
click at [350, 288] on button "Next" at bounding box center [351, 274] width 119 height 29
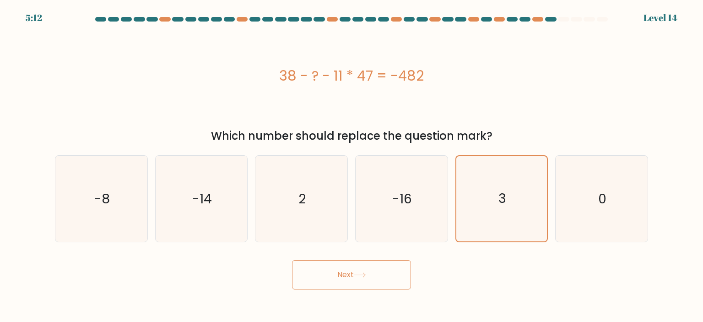
click at [351, 278] on button "Next" at bounding box center [351, 274] width 119 height 29
click at [345, 284] on button "Next" at bounding box center [351, 274] width 119 height 29
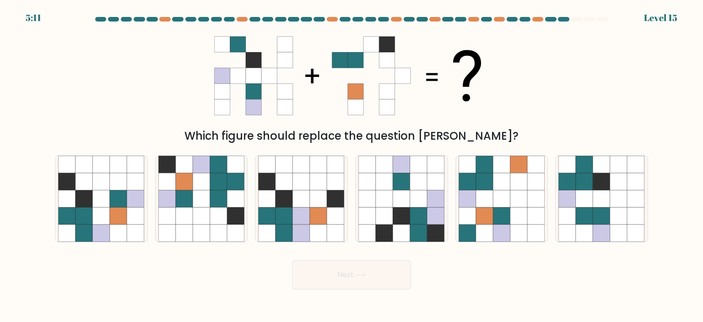
click at [315, 272] on button "Next" at bounding box center [351, 274] width 119 height 29
click at [637, 82] on div "Which figure should replace the question mark?" at bounding box center [351, 85] width 604 height 117
click at [86, 199] on icon at bounding box center [84, 198] width 17 height 17
click at [351, 166] on input "a." at bounding box center [351, 163] width 0 height 5
radio input "true"
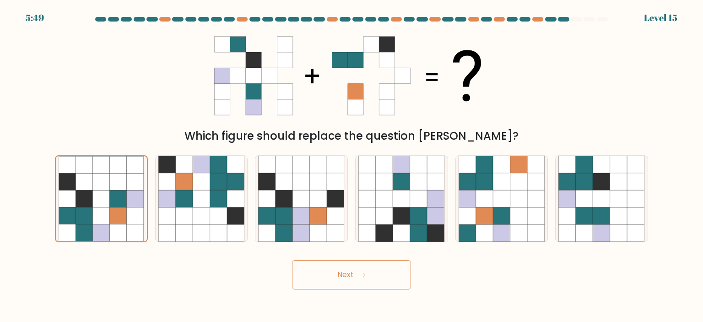
click at [311, 285] on button "Next" at bounding box center [351, 274] width 119 height 29
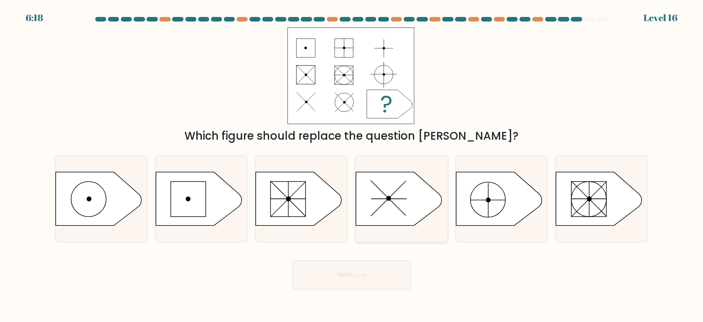
click at [383, 199] on line at bounding box center [389, 199] width 36 height 0
click at [352, 166] on input "d." at bounding box center [351, 163] width 0 height 5
radio input "true"
click at [510, 196] on icon at bounding box center [499, 199] width 86 height 54
click at [352, 166] on input "e." at bounding box center [351, 163] width 0 height 5
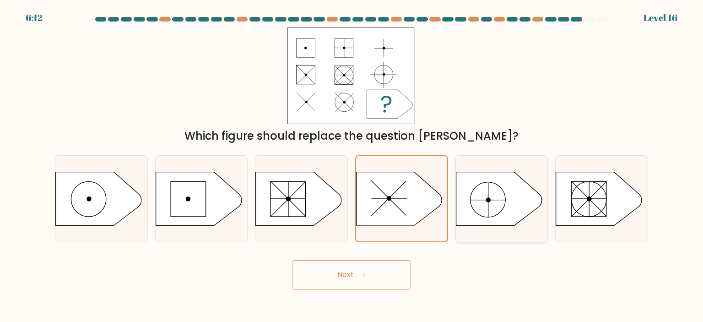
radio input "true"
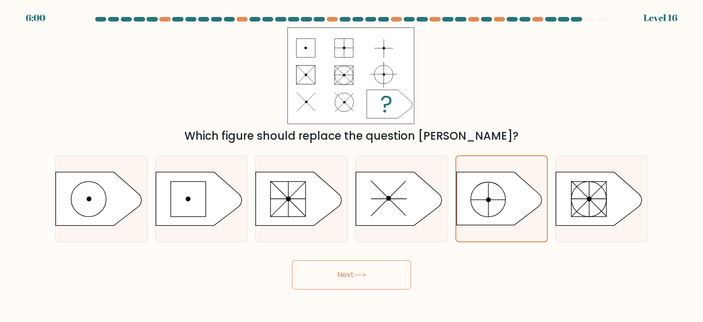
click at [641, 109] on div "Which figure should replace the question mark?" at bounding box center [351, 85] width 604 height 117
click at [591, 194] on rect at bounding box center [589, 198] width 35 height 35
click at [352, 166] on input "f." at bounding box center [351, 163] width 0 height 5
radio input "true"
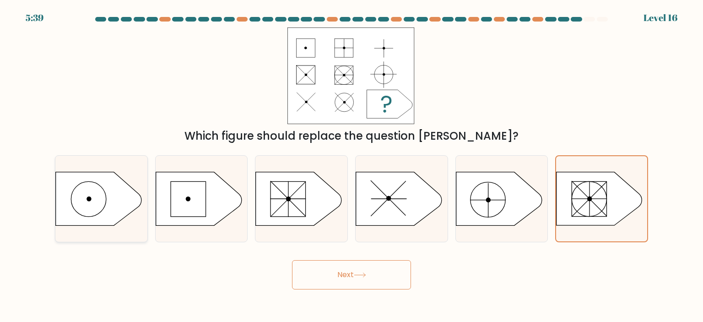
click at [88, 190] on icon at bounding box center [99, 199] width 86 height 54
click at [351, 166] on input "a." at bounding box center [351, 163] width 0 height 5
radio input "true"
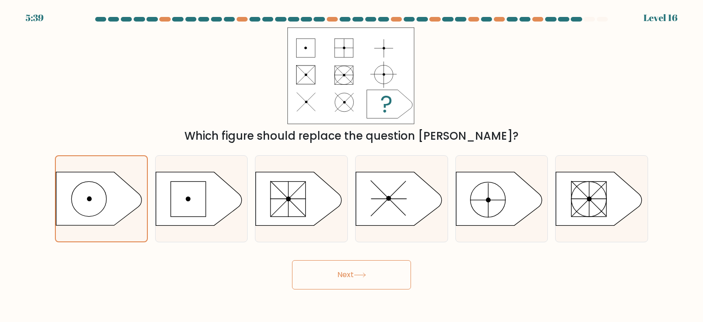
click at [356, 283] on button "Next" at bounding box center [351, 274] width 119 height 29
click at [388, 278] on button "Next" at bounding box center [351, 274] width 119 height 29
click at [381, 276] on button "Next" at bounding box center [351, 274] width 119 height 29
click at [382, 271] on button "Next" at bounding box center [351, 274] width 119 height 29
click at [380, 276] on button "Next" at bounding box center [351, 274] width 119 height 29
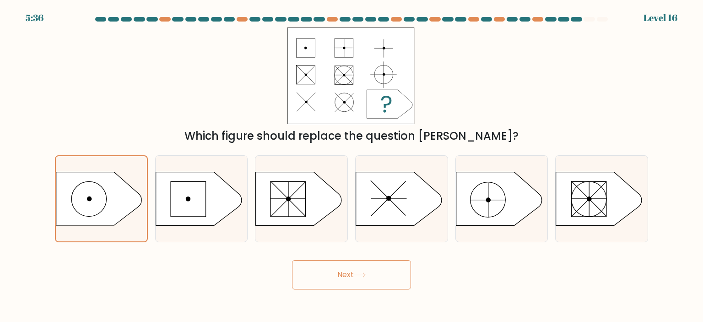
click at [381, 276] on button "Next" at bounding box center [351, 274] width 119 height 29
click at [379, 284] on button "Next" at bounding box center [351, 274] width 119 height 29
click at [380, 282] on button "Next" at bounding box center [351, 274] width 119 height 29
click at [338, 270] on button "Next" at bounding box center [351, 274] width 119 height 29
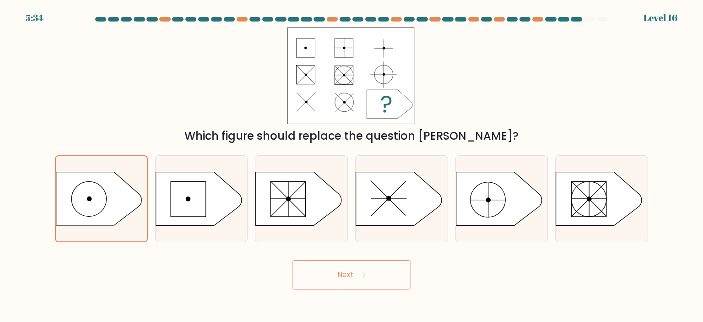
click at [338, 270] on button "Next" at bounding box center [351, 274] width 119 height 29
click at [337, 270] on button "Next" at bounding box center [351, 274] width 119 height 29
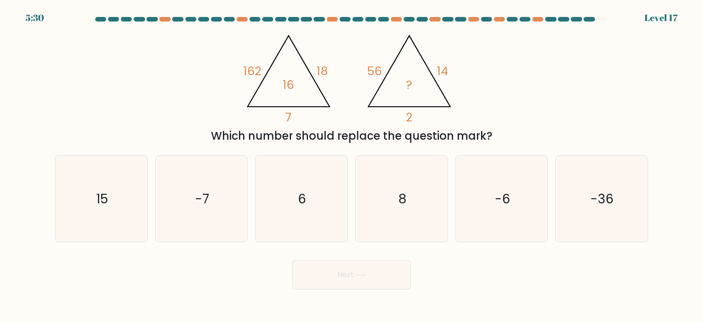
click at [340, 271] on button "Next" at bounding box center [351, 274] width 119 height 29
click at [341, 269] on button "Next" at bounding box center [351, 274] width 119 height 29
click at [519, 70] on div "@import url('https://fonts.googleapis.com/css?family=Abril+Fatface:400,100,100i…" at bounding box center [351, 85] width 604 height 117
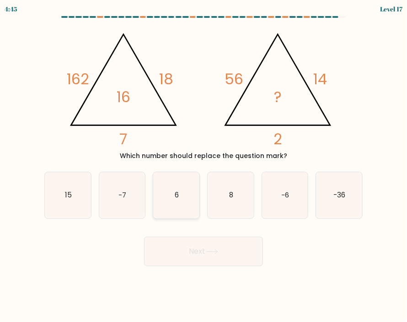
click at [174, 189] on icon "6" at bounding box center [176, 195] width 46 height 46
click at [204, 166] on input "c. 6" at bounding box center [204, 163] width 0 height 5
radio input "true"
click at [202, 253] on button "Next" at bounding box center [203, 251] width 119 height 29
click at [202, 252] on button "Next" at bounding box center [203, 251] width 119 height 29
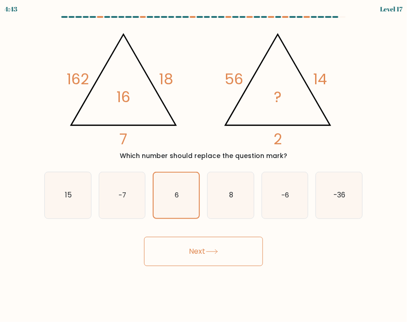
click at [225, 262] on button "Next" at bounding box center [203, 251] width 119 height 29
click at [234, 258] on button "Next" at bounding box center [203, 251] width 119 height 29
click at [230, 258] on button "Next" at bounding box center [203, 251] width 119 height 29
click at [225, 264] on button "Next" at bounding box center [203, 251] width 119 height 29
click at [229, 257] on button "Next" at bounding box center [203, 251] width 119 height 29
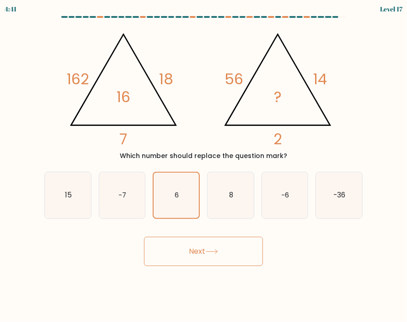
click at [224, 255] on button "Next" at bounding box center [203, 251] width 119 height 29
click at [220, 258] on button "Next" at bounding box center [203, 251] width 119 height 29
click at [213, 260] on button "Next" at bounding box center [203, 251] width 119 height 29
click at [206, 260] on button "Next" at bounding box center [203, 251] width 119 height 29
click at [188, 249] on button "Next" at bounding box center [203, 251] width 119 height 29
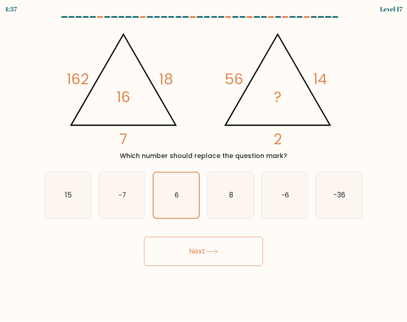
click at [188, 249] on button "Next" at bounding box center [203, 251] width 119 height 29
click at [189, 249] on button "Next" at bounding box center [203, 251] width 119 height 29
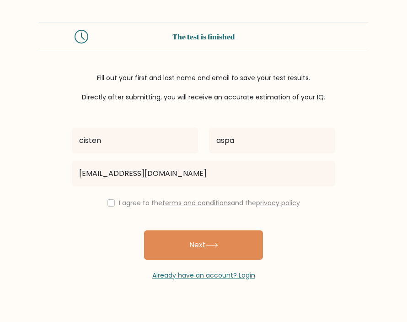
click at [111, 204] on input "checkbox" at bounding box center [111, 202] width 7 height 7
checkbox input "true"
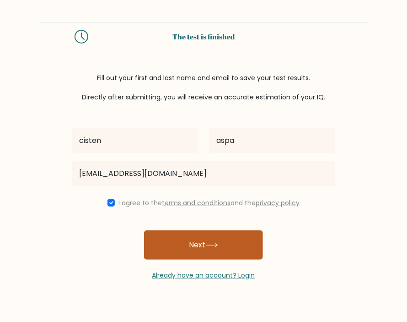
click at [209, 243] on icon at bounding box center [212, 245] width 12 height 5
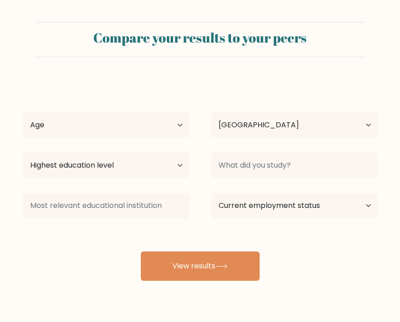
select select "PH"
click at [93, 127] on select "Age Under 18 years old 18-24 years old 25-34 years old 35-44 years old 45-54 ye…" at bounding box center [106, 125] width 167 height 26
select select "18_24"
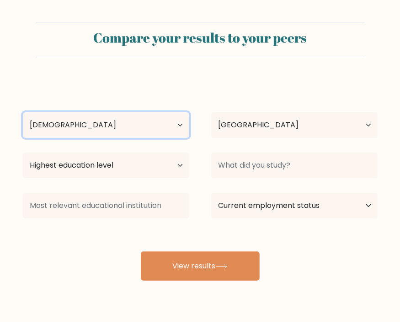
click at [23, 112] on select "Age Under 18 years old 18-24 years old 25-34 years old 35-44 years old 45-54 ye…" at bounding box center [106, 125] width 167 height 26
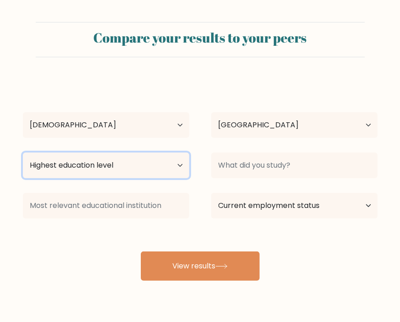
click at [128, 176] on select "Highest education level No schooling Primary Lower Secondary Upper Secondary Oc…" at bounding box center [106, 165] width 167 height 26
select select "bachelors_degree"
click at [23, 152] on select "Highest education level No schooling Primary Lower Secondary Upper Secondary Oc…" at bounding box center [106, 165] width 167 height 26
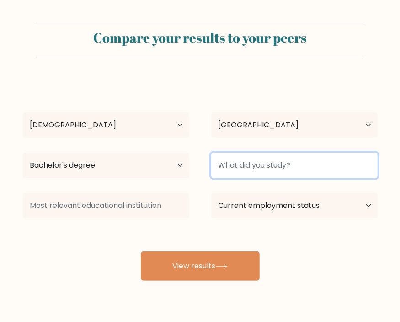
click at [265, 162] on input at bounding box center [294, 165] width 167 height 26
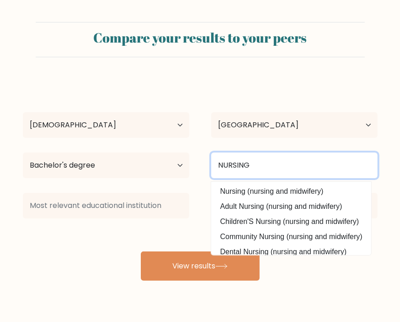
type input "NURSING"
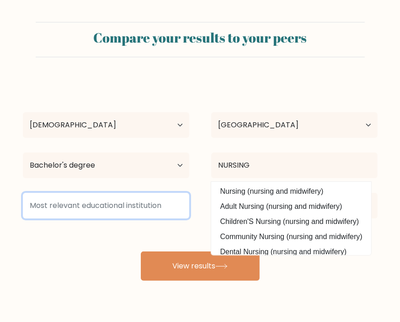
click at [85, 201] on input at bounding box center [106, 206] width 167 height 26
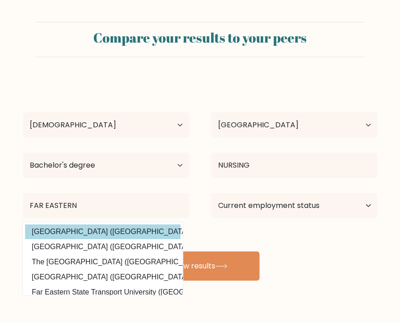
click at [104, 227] on option "Far Eastern University (Philippines)" at bounding box center [103, 231] width 156 height 15
type input "Far Eastern University"
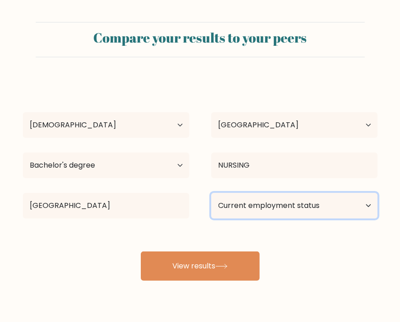
click at [296, 201] on select "Current employment status Employed Student Retired Other / prefer not to answer" at bounding box center [294, 206] width 167 height 26
select select "other"
click at [211, 193] on select "Current employment status Employed Student Retired Other / prefer not to answer" at bounding box center [294, 206] width 167 height 26
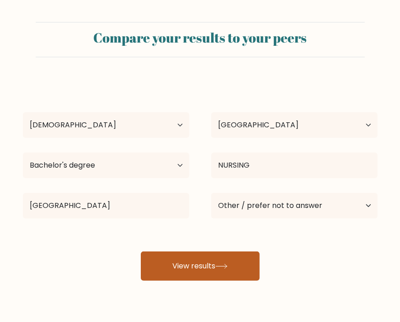
click at [224, 270] on button "View results" at bounding box center [200, 265] width 119 height 29
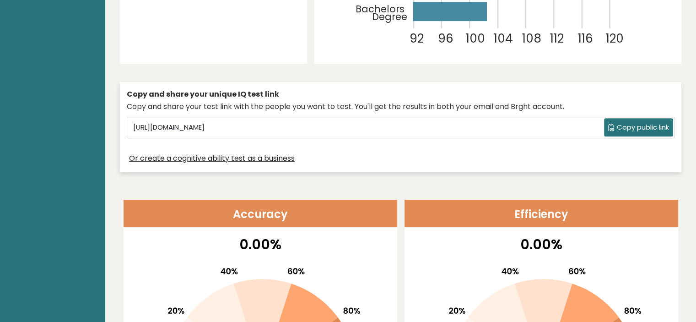
scroll to position [335, 0]
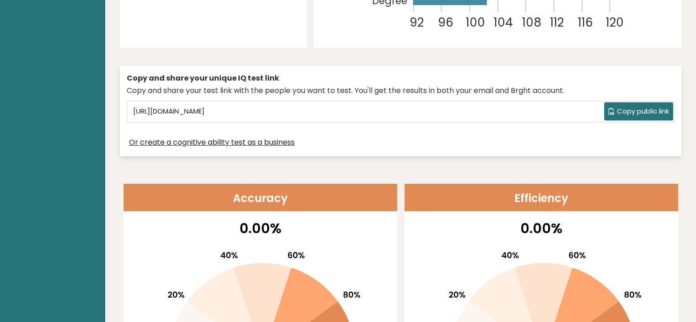
click at [407, 117] on button "Copy public link" at bounding box center [638, 111] width 69 height 18
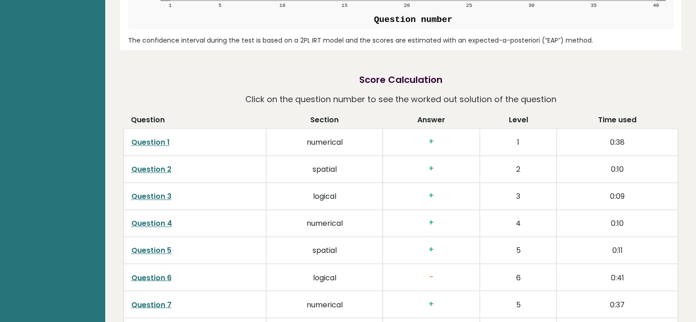
scroll to position [1629, 0]
